Goal: Information Seeking & Learning: Learn about a topic

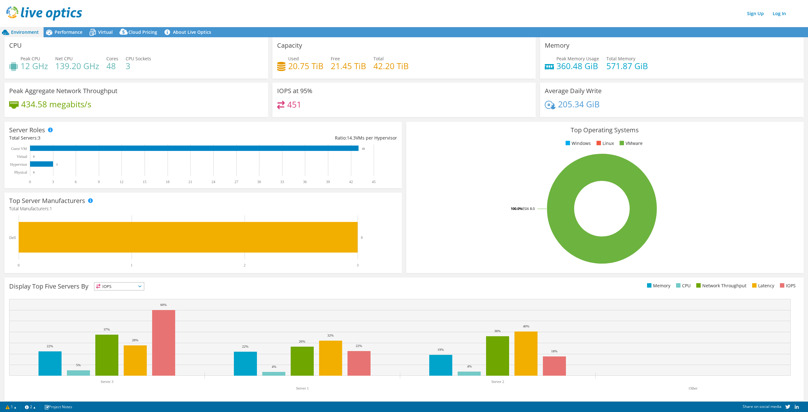
click at [471, 13] on div "Sign Up Log In" at bounding box center [410, 13] width 808 height 14
click at [54, 28] on icon at bounding box center [49, 32] width 11 height 11
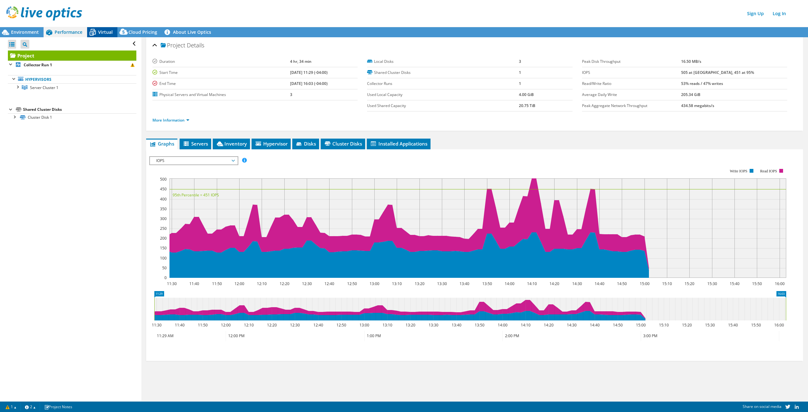
click at [110, 37] on div "Virtual" at bounding box center [102, 32] width 30 height 10
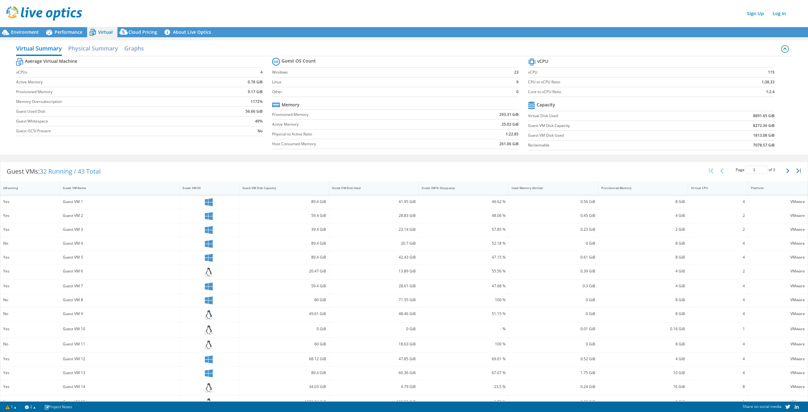
drag, startPoint x: 259, startPoint y: 74, endPoint x: 250, endPoint y: 73, distance: 9.0
click at [261, 74] on b "4" at bounding box center [261, 72] width 2 height 6
click at [19, 30] on span "Environment" at bounding box center [25, 32] width 28 height 6
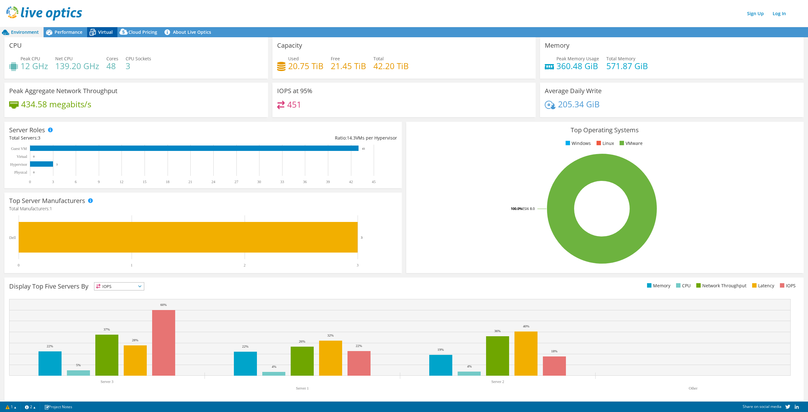
click at [112, 33] on span "Virtual" at bounding box center [105, 32] width 15 height 6
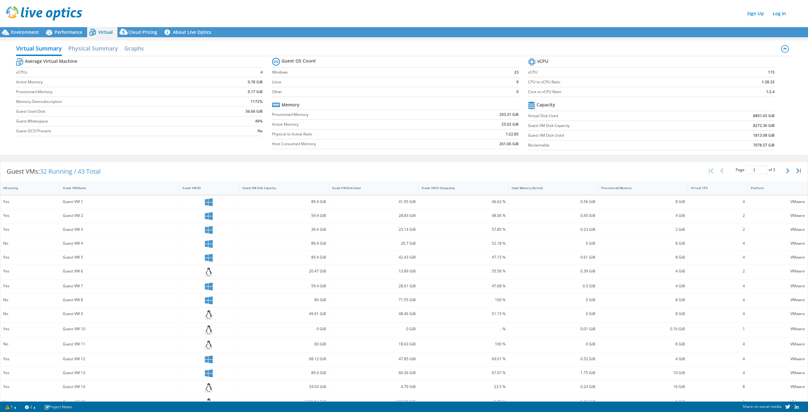
click at [759, 93] on td "1:2.4" at bounding box center [742, 92] width 65 height 10
click at [246, 92] on td "9.17 GiB" at bounding box center [236, 92] width 54 height 10
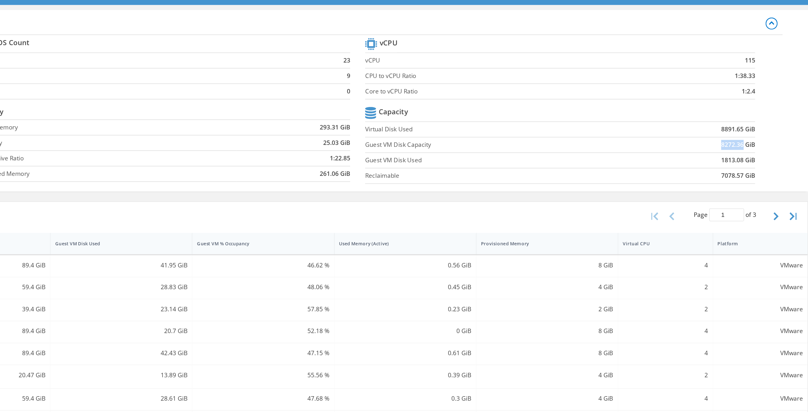
drag, startPoint x: 747, startPoint y: 127, endPoint x: 763, endPoint y: 127, distance: 15.5
click at [763, 127] on td "8272.36 GiB" at bounding box center [734, 126] width 80 height 10
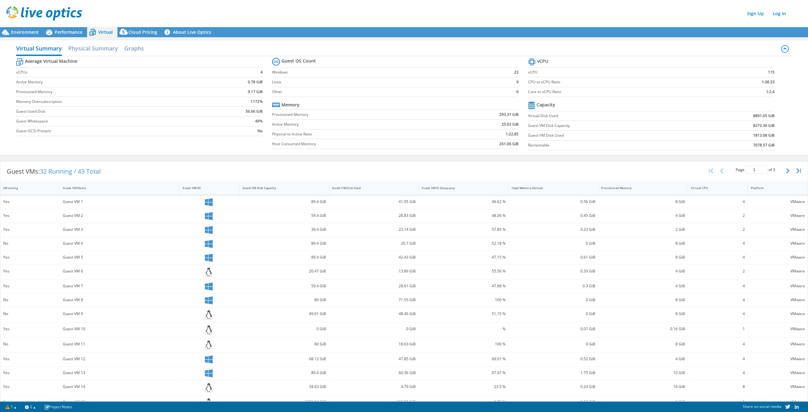
click at [499, 151] on section "Guest OS Count Windows 23 Linux 9 Other 0 Memory Provisioned Memory 293.31 GiB …" at bounding box center [400, 104] width 256 height 96
click at [13, 32] on span "Environment" at bounding box center [25, 32] width 28 height 6
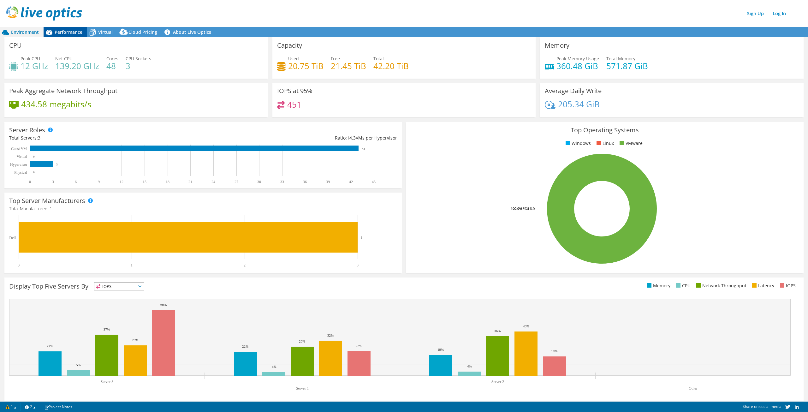
click at [63, 29] on span "Performance" at bounding box center [69, 32] width 28 height 6
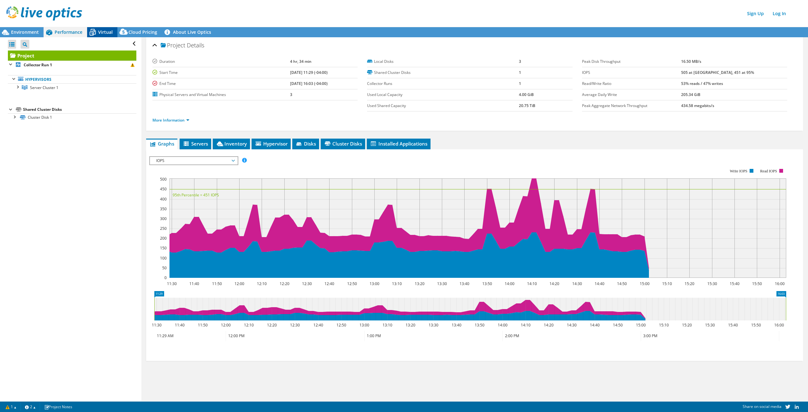
click at [103, 30] on span "Virtual" at bounding box center [105, 32] width 15 height 6
